Goal: Transaction & Acquisition: Download file/media

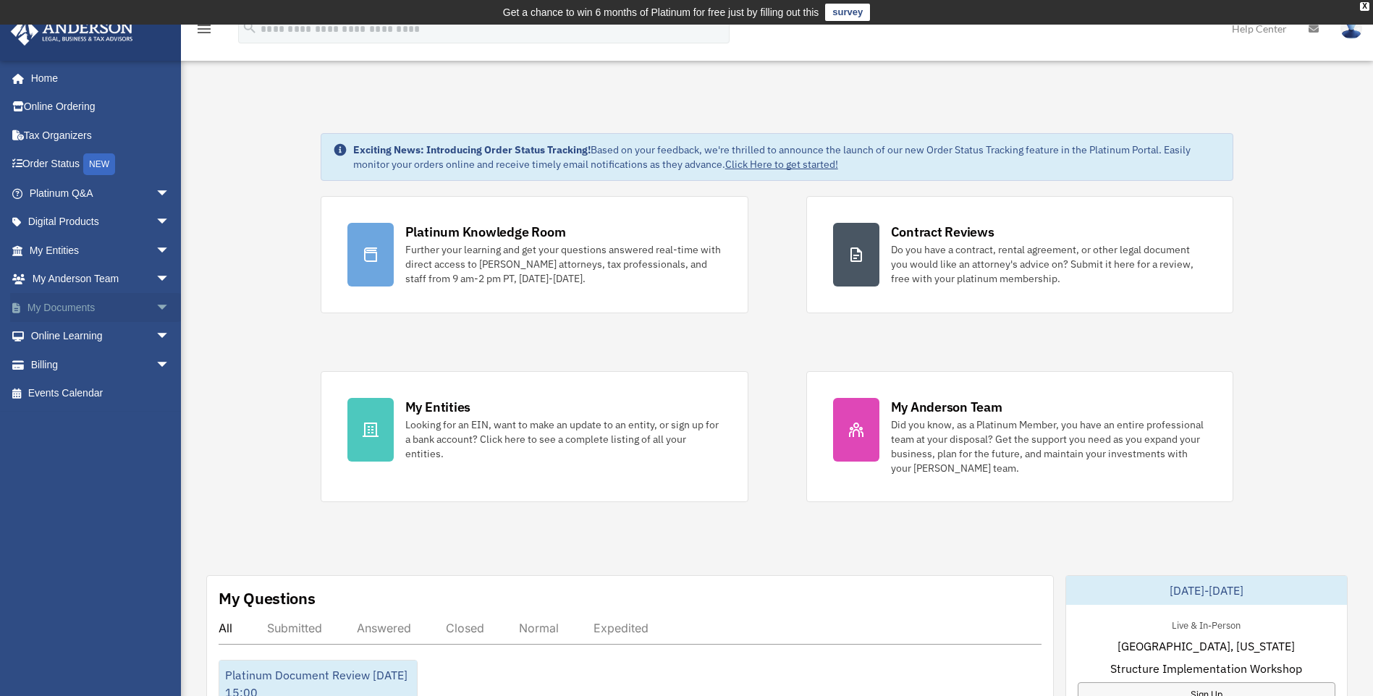
click at [78, 304] on link "My Documents arrow_drop_down" at bounding box center [101, 307] width 182 height 29
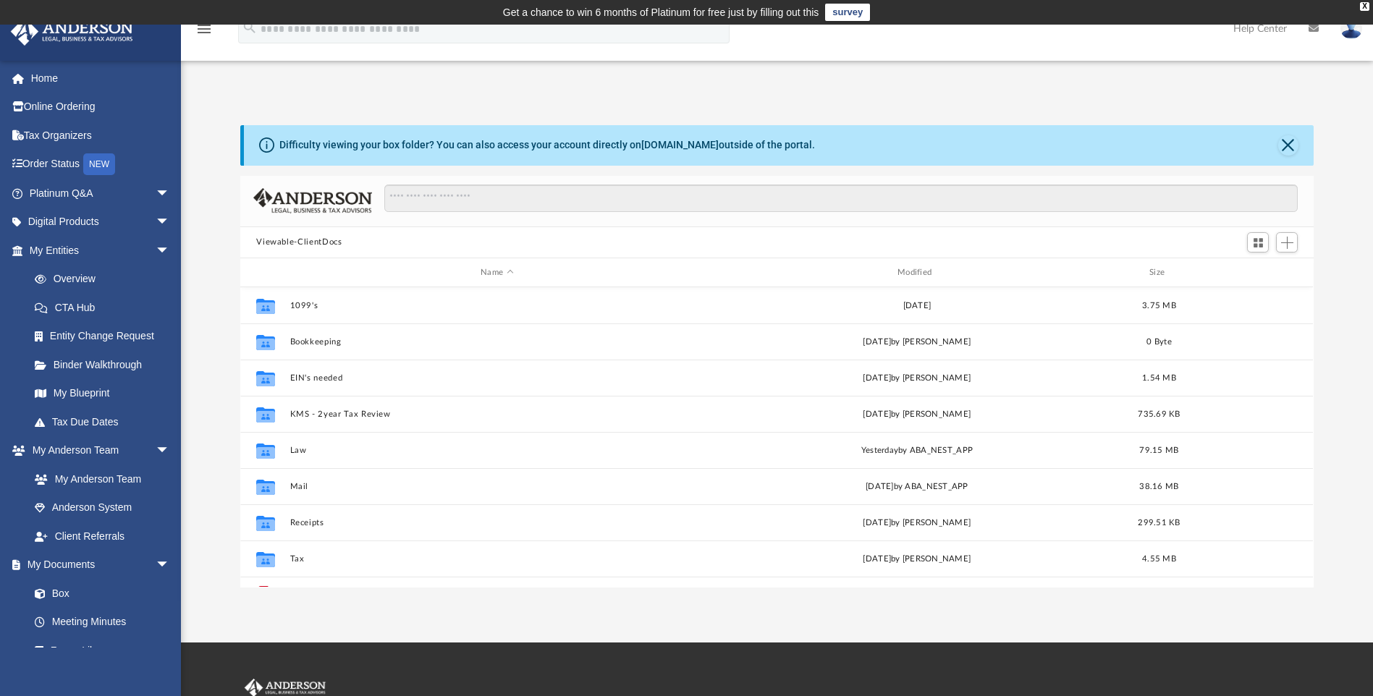
scroll to position [319, 1063]
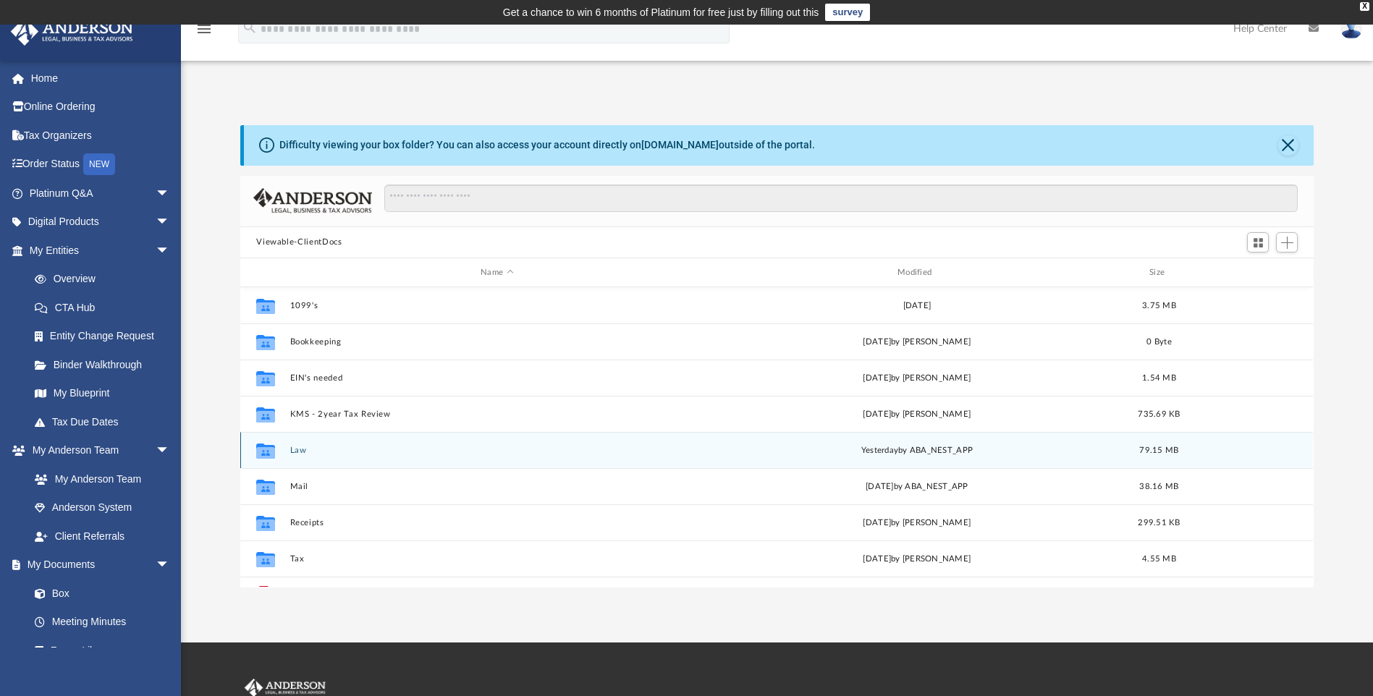
click at [299, 452] on button "Law" at bounding box center [497, 450] width 414 height 9
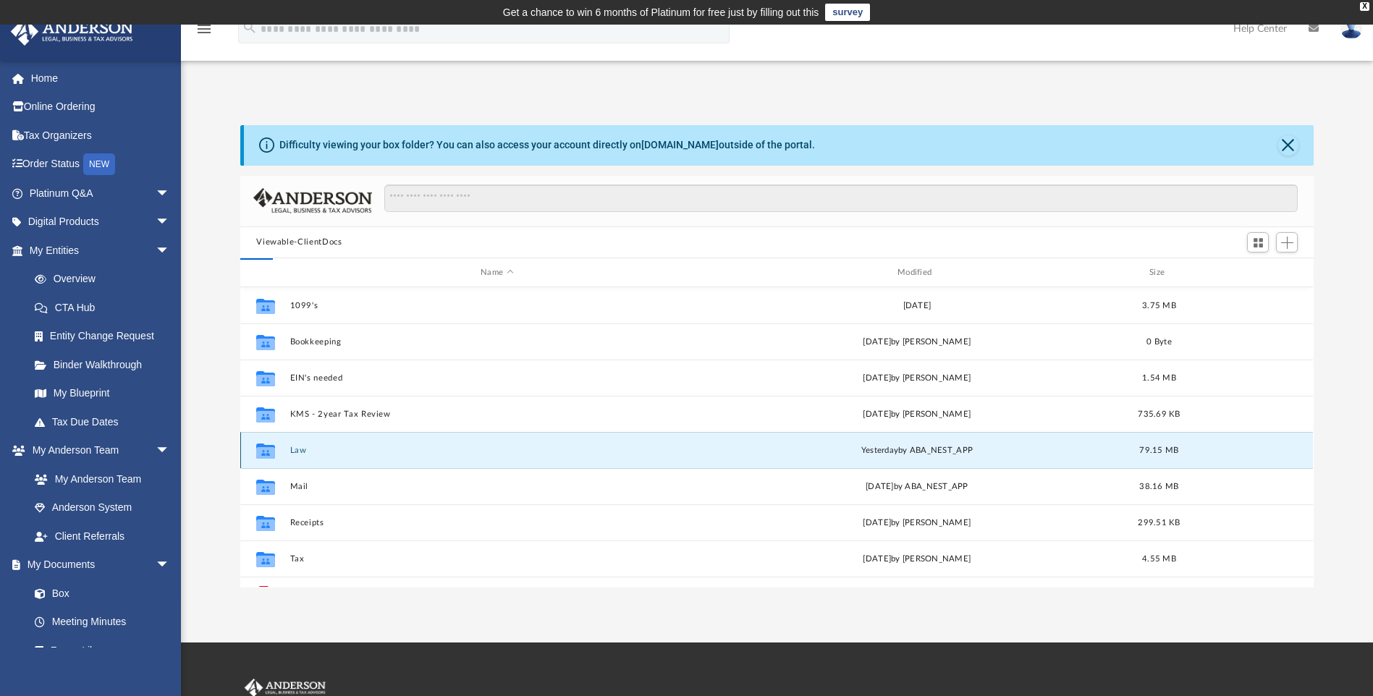
click at [299, 452] on button "Law" at bounding box center [497, 450] width 414 height 9
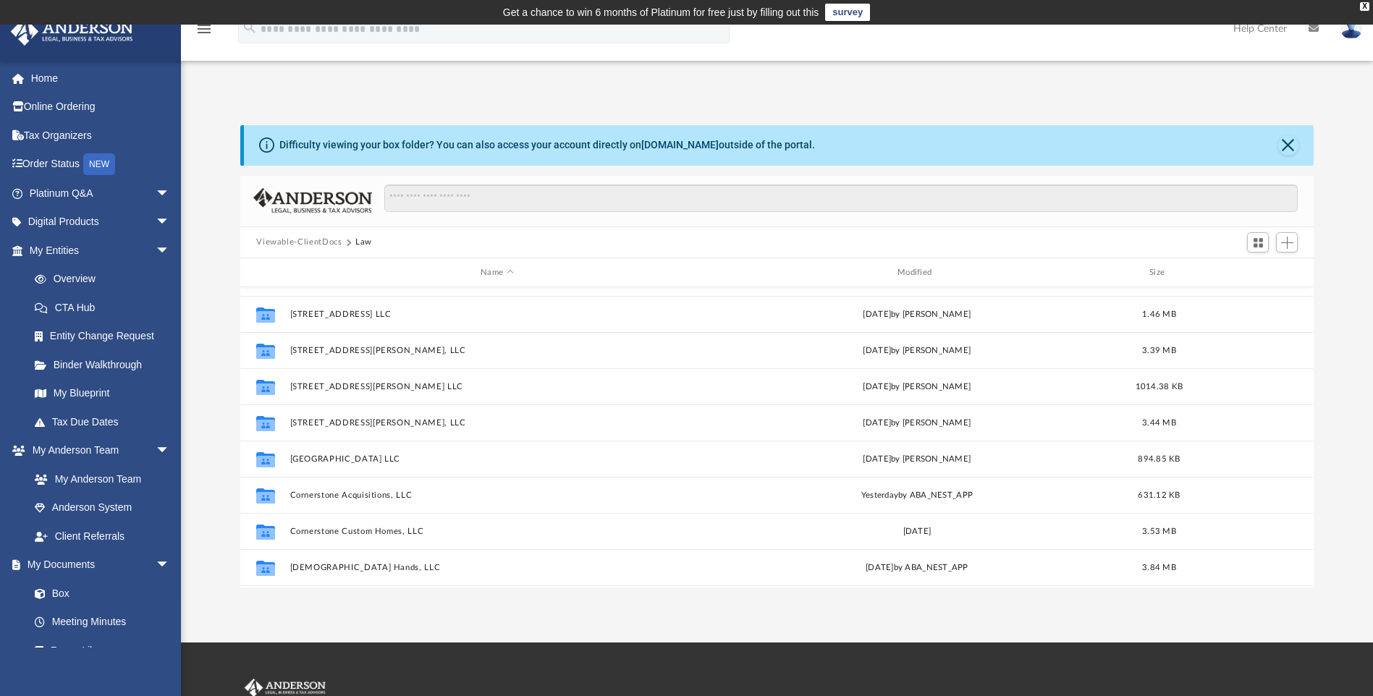
scroll to position [243, 0]
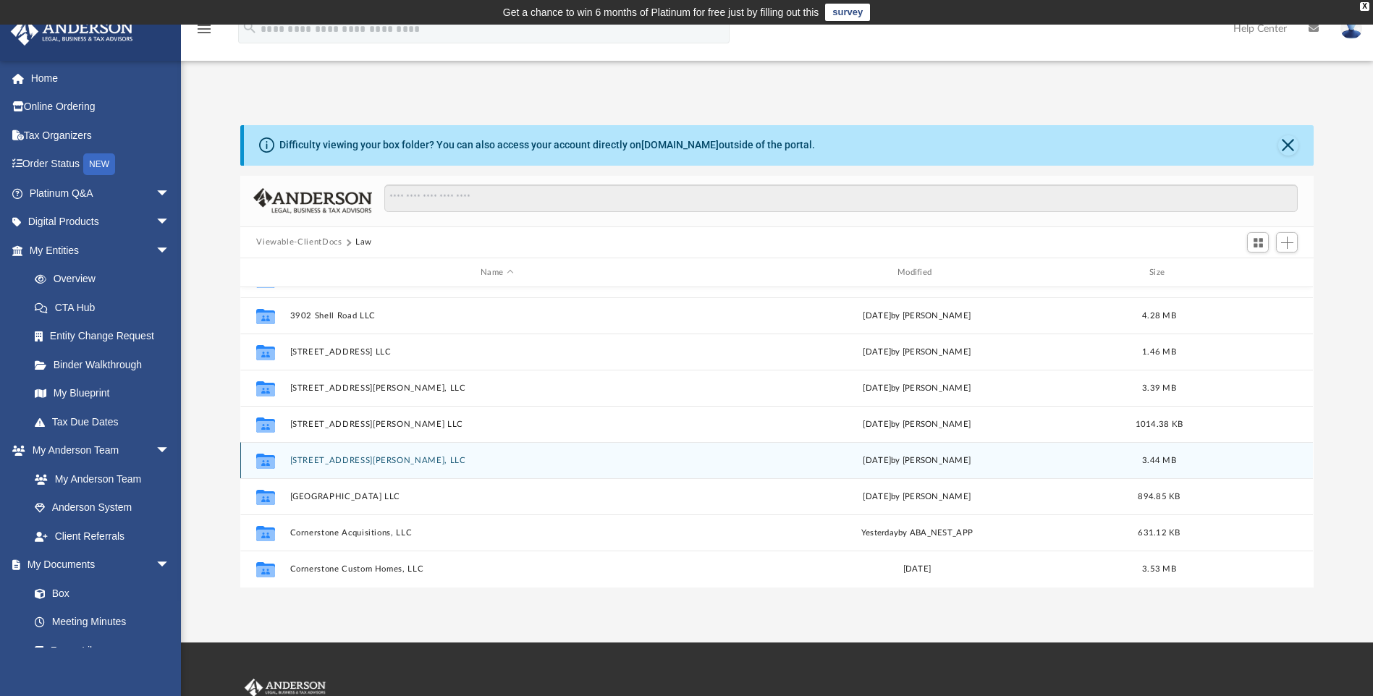
click at [360, 468] on div "Collaborated Folder [STREET_ADDRESS][PERSON_NAME], LLC [DATE] by [PERSON_NAME] …" at bounding box center [776, 460] width 1073 height 36
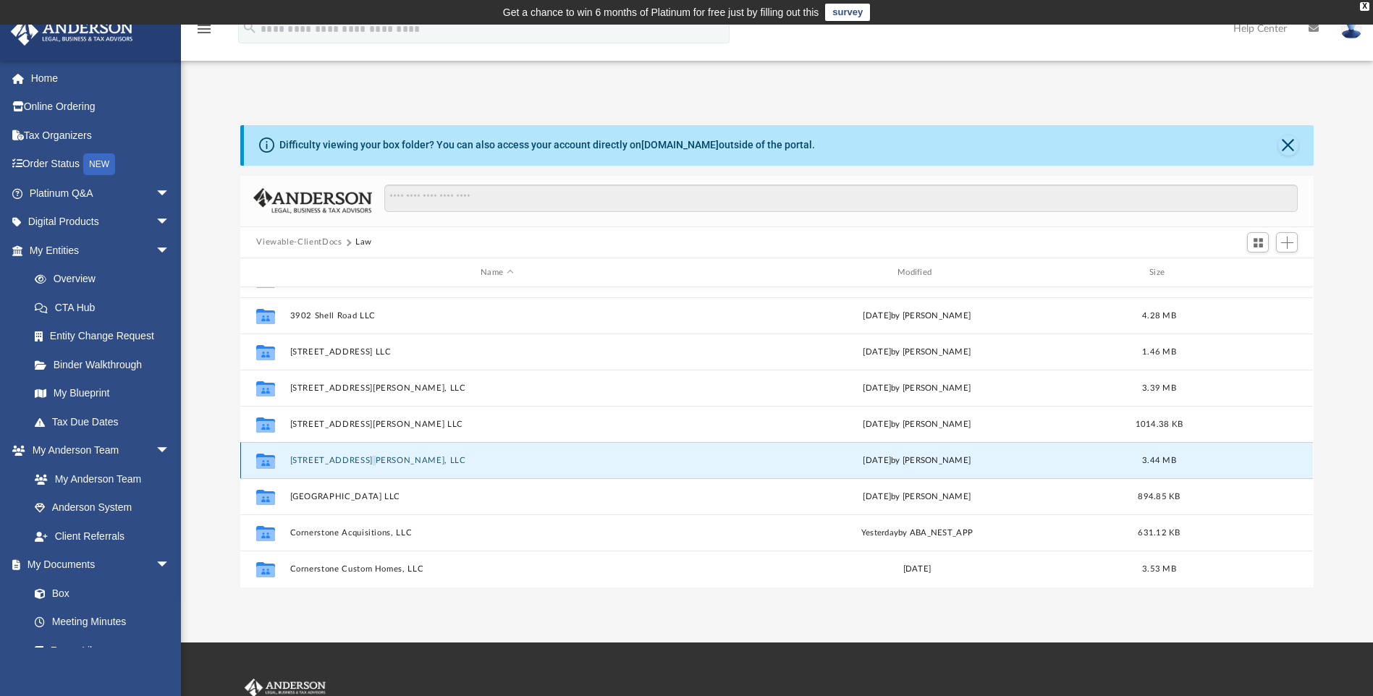
click at [360, 468] on div "Collaborated Folder 855 Winn Street, LLC Mon Aug 18 2025 by Morgan Winkler 3.44…" at bounding box center [776, 460] width 1073 height 36
click at [296, 459] on button "855 Winn Street, LLC" at bounding box center [497, 460] width 414 height 9
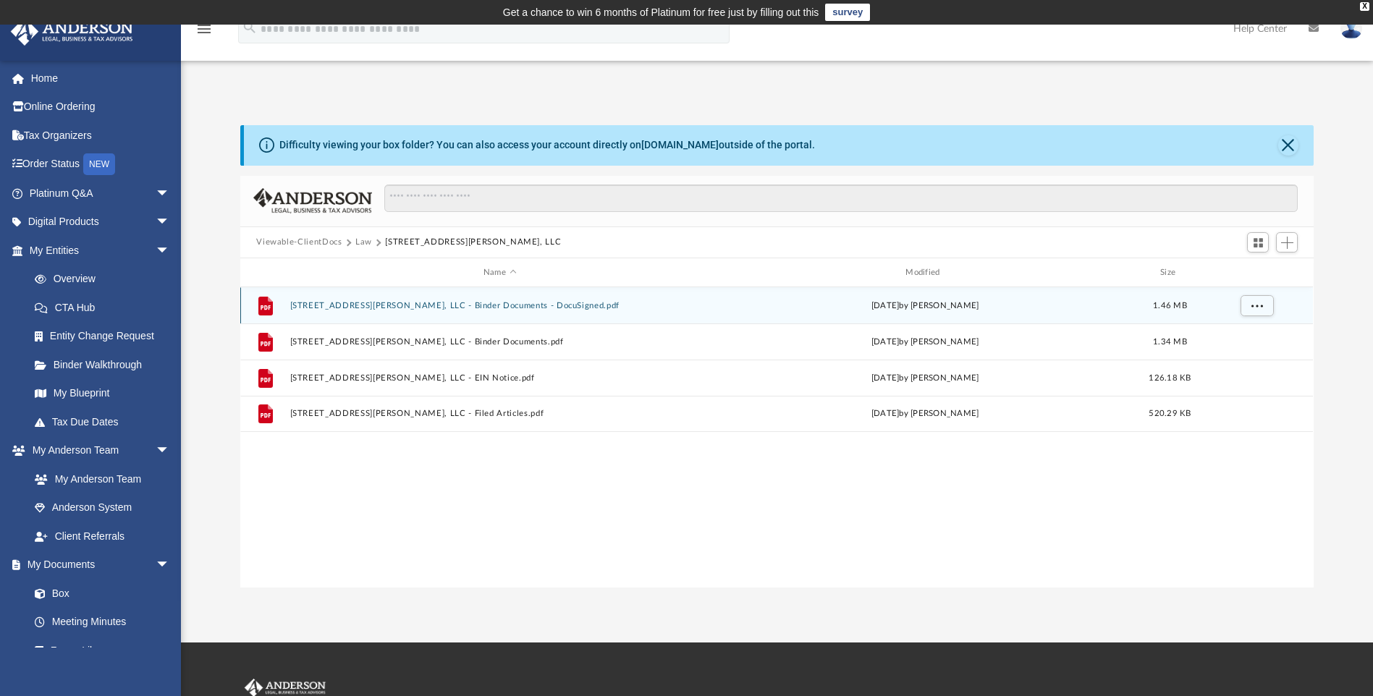
scroll to position [0, 0]
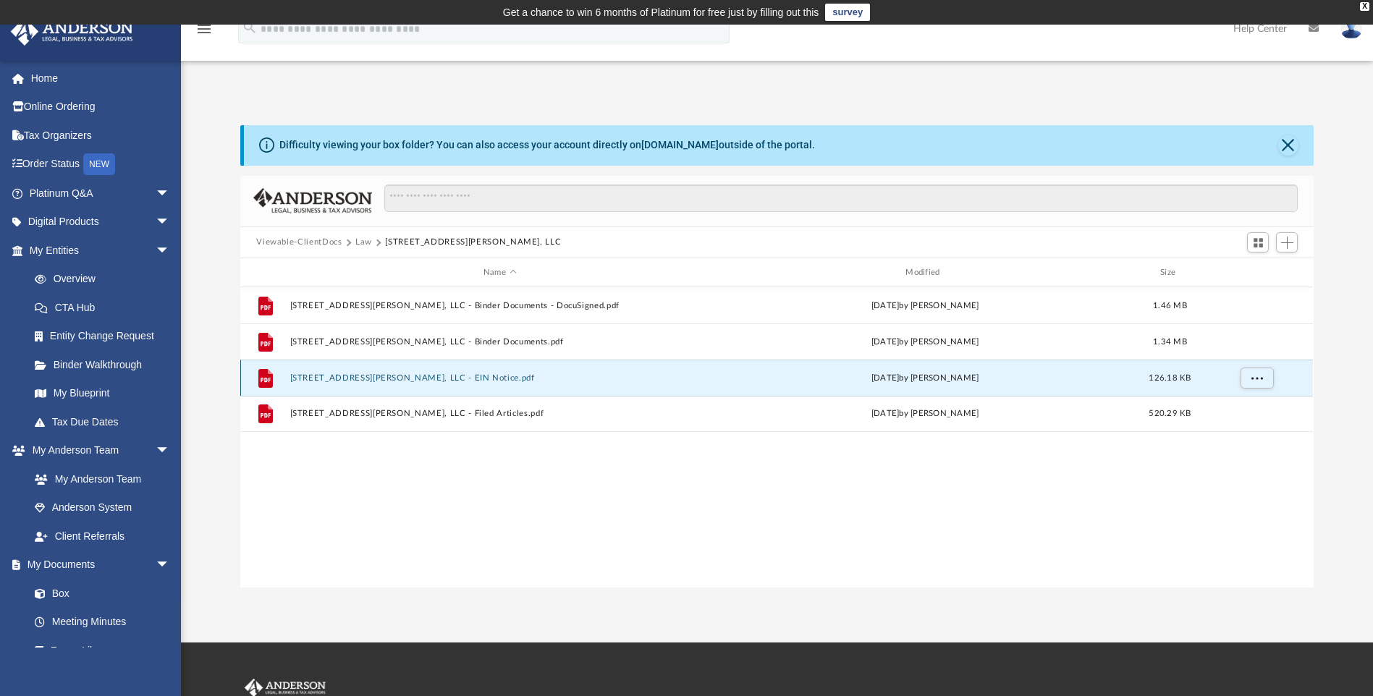
click at [405, 376] on button "855 Winn Street, LLC - EIN Notice.pdf" at bounding box center [499, 378] width 419 height 9
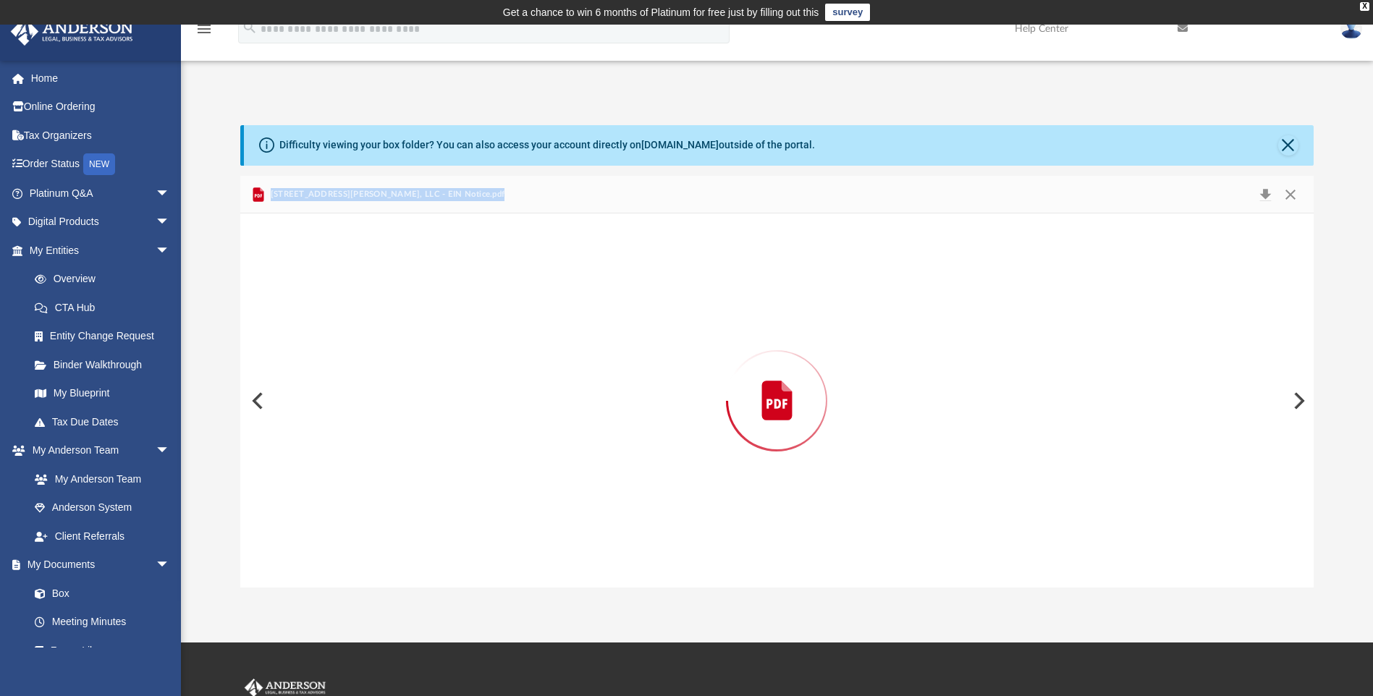
click at [405, 376] on div "Preview" at bounding box center [776, 401] width 1073 height 374
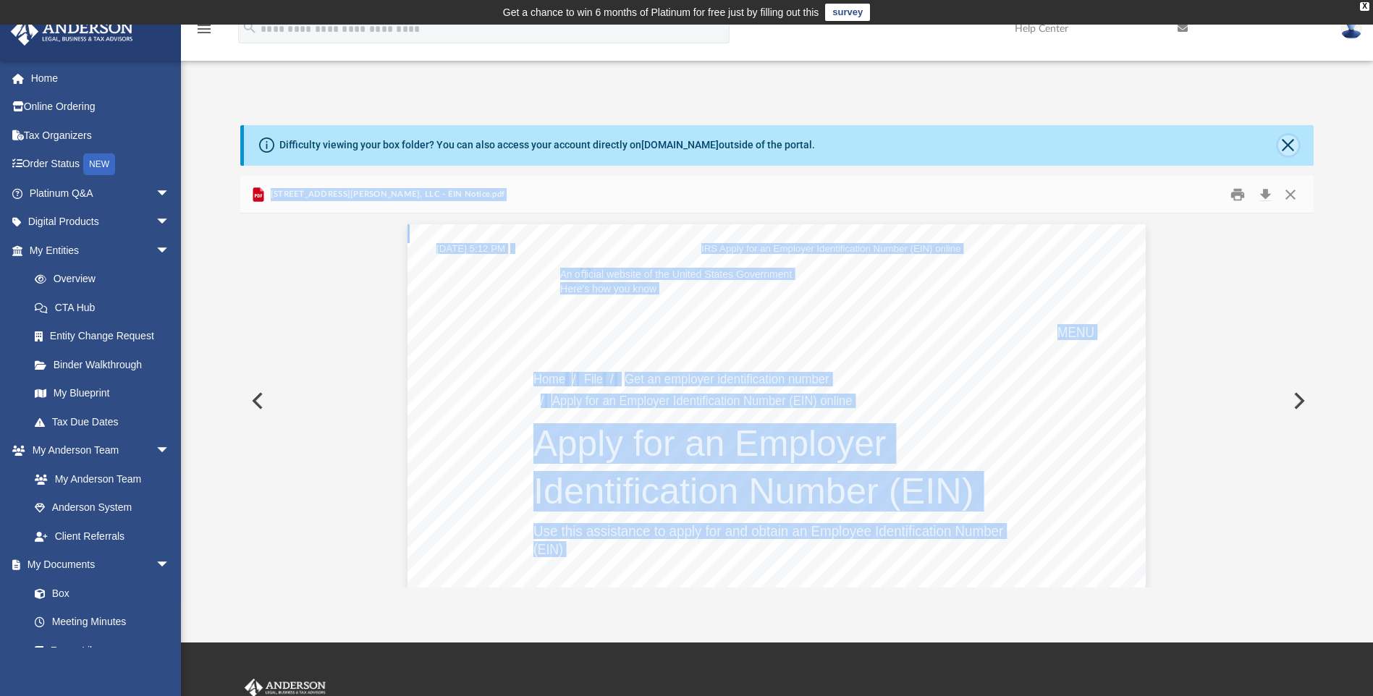
click at [1291, 148] on button "Close" at bounding box center [1288, 145] width 20 height 20
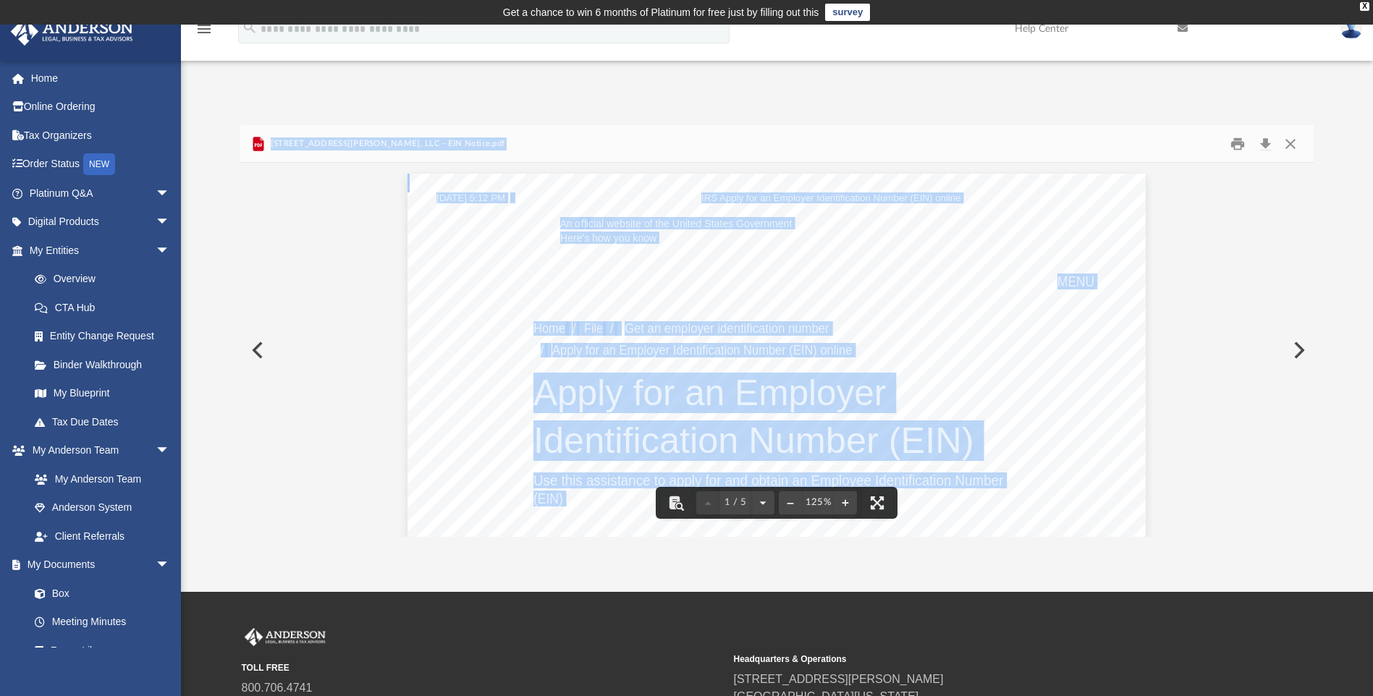
click at [253, 344] on button "Preview" at bounding box center [256, 350] width 32 height 41
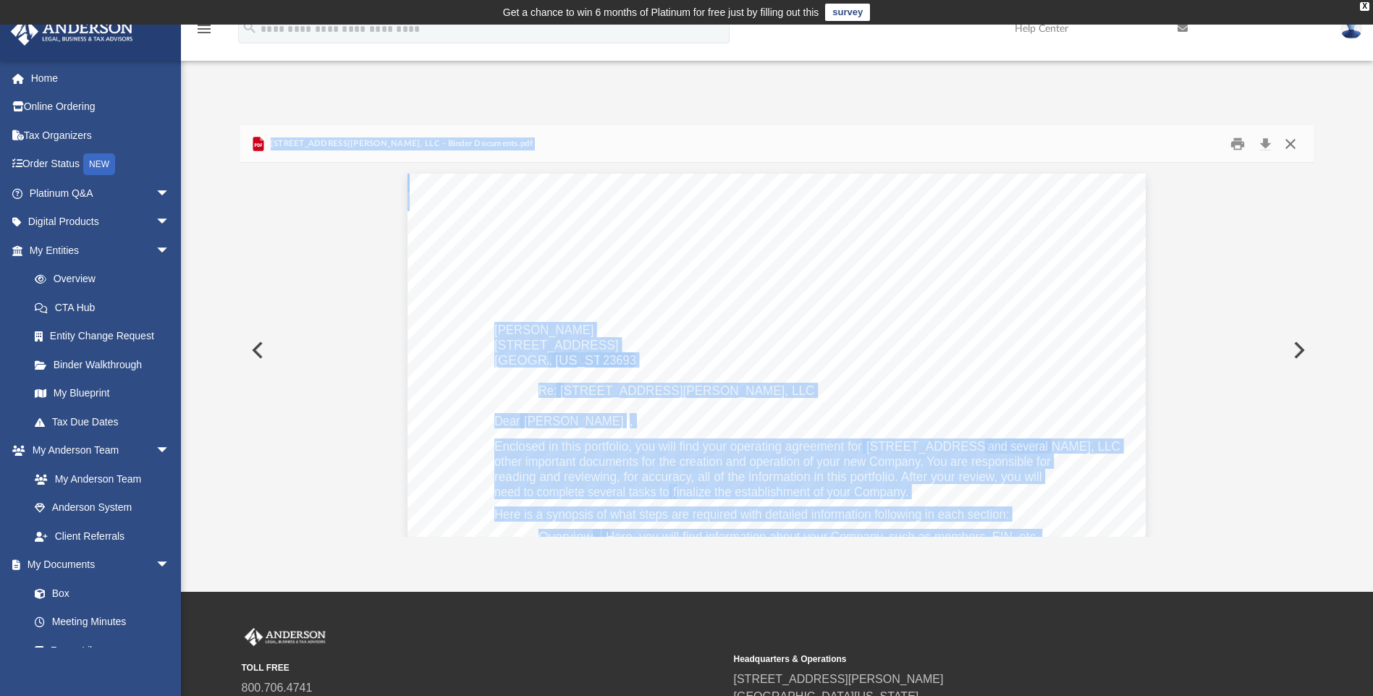
click at [1296, 148] on button "Close" at bounding box center [1291, 143] width 26 height 22
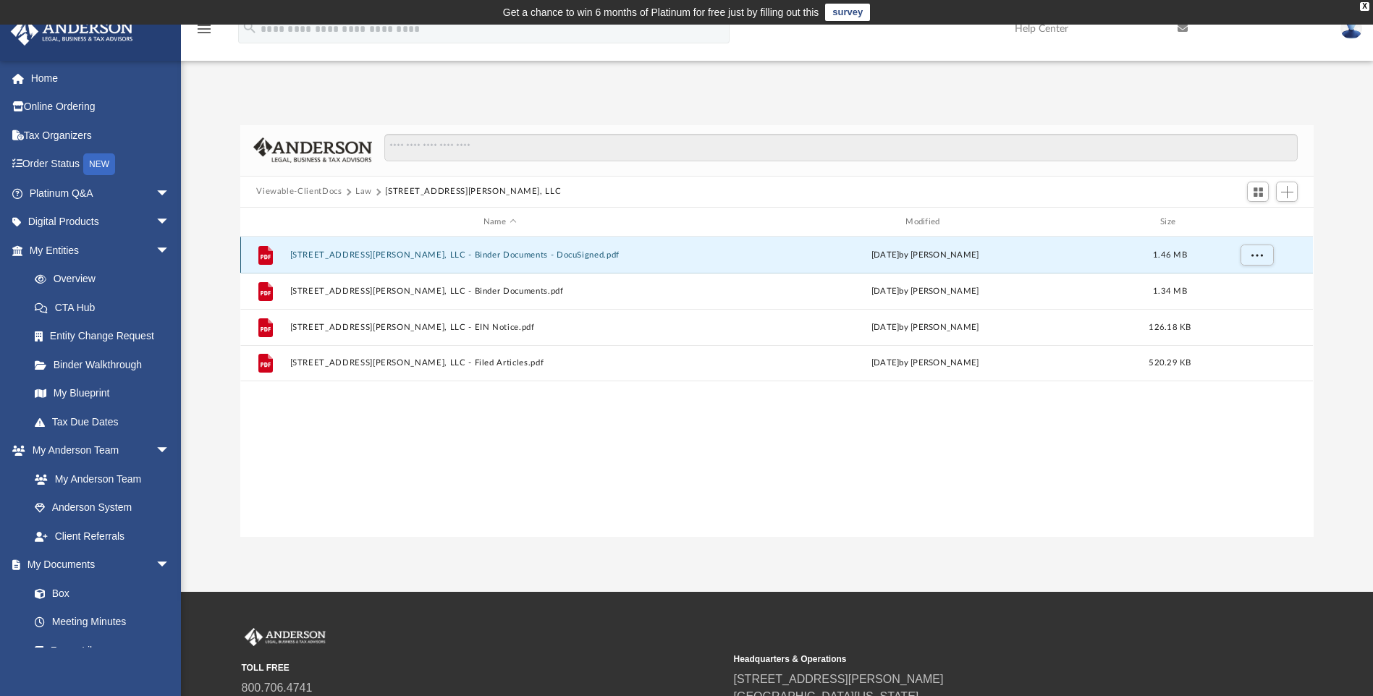
click at [500, 258] on button "855 Winn Street, LLC - Binder Documents - DocuSigned.pdf" at bounding box center [499, 254] width 419 height 9
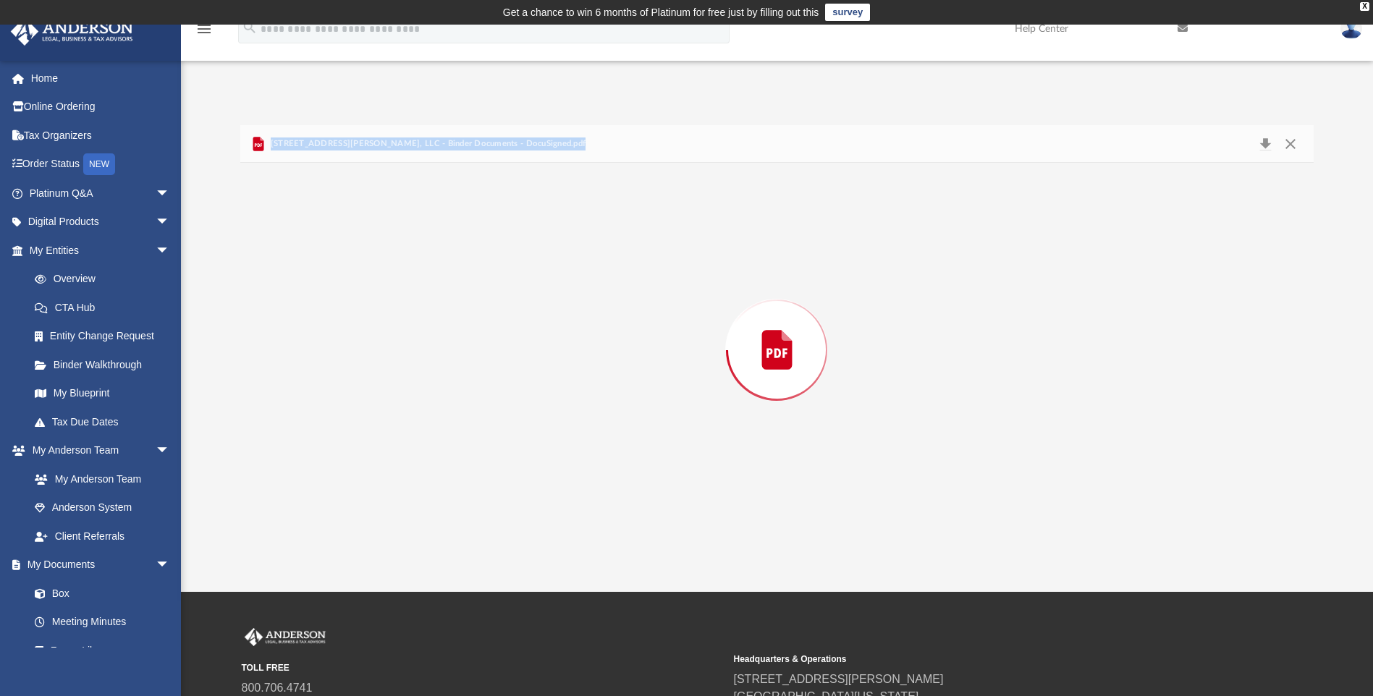
click at [500, 258] on div "Preview" at bounding box center [776, 350] width 1073 height 374
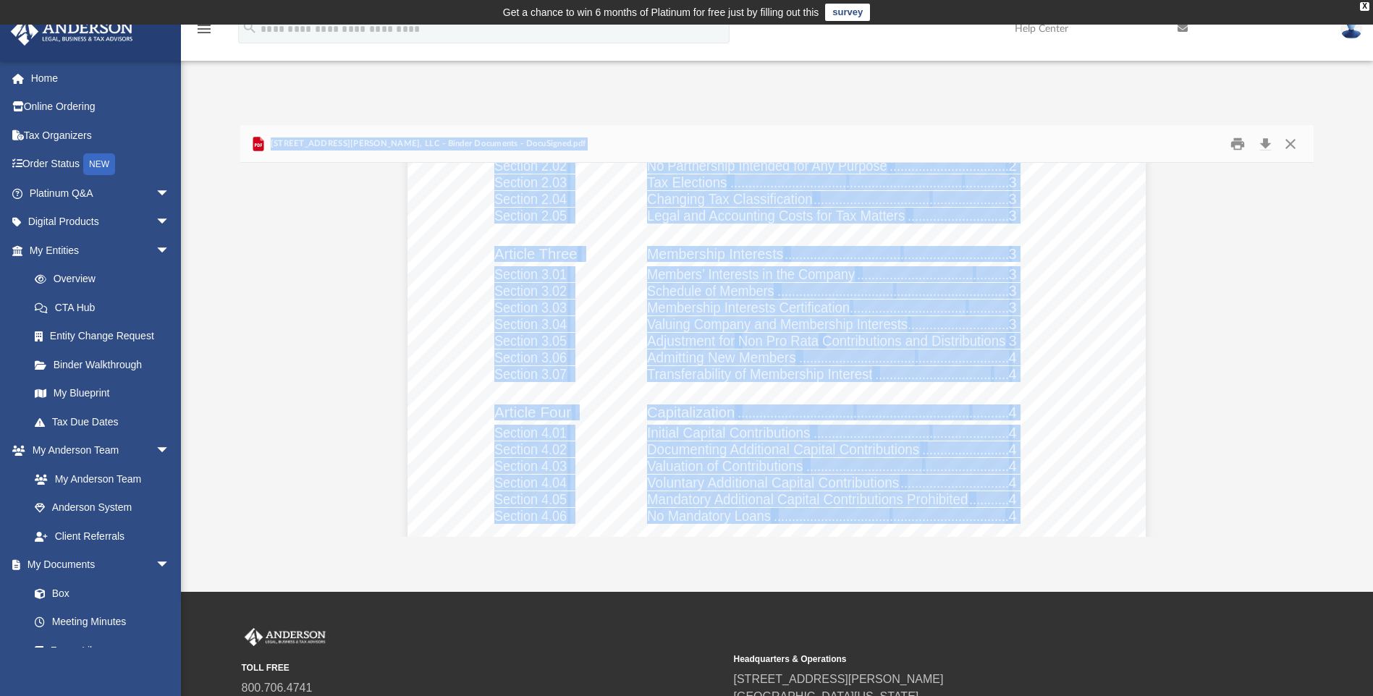
scroll to position [8252, 0]
